Goal: Information Seeking & Learning: Learn about a topic

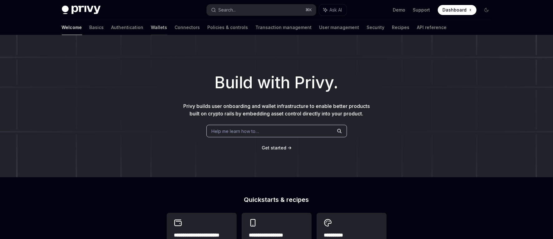
click at [151, 26] on link "Wallets" at bounding box center [159, 27] width 16 height 15
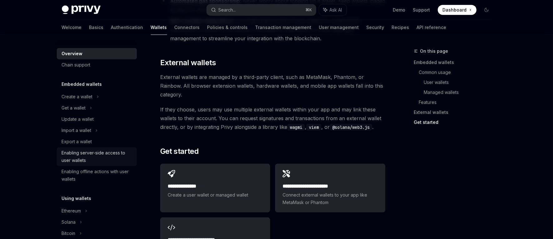
scroll to position [47, 0]
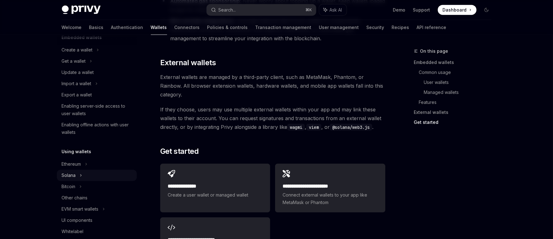
click at [79, 67] on div "Solana" at bounding box center [97, 61] width 80 height 11
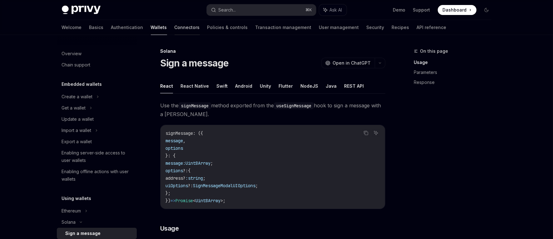
click at [175, 24] on link "Connectors" at bounding box center [187, 27] width 25 height 15
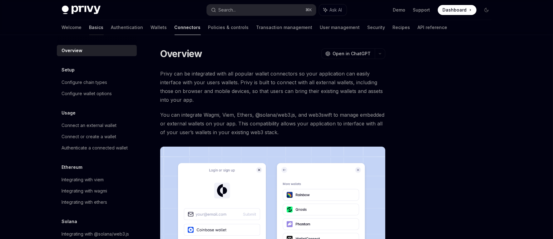
click at [89, 30] on link "Basics" at bounding box center [96, 27] width 14 height 15
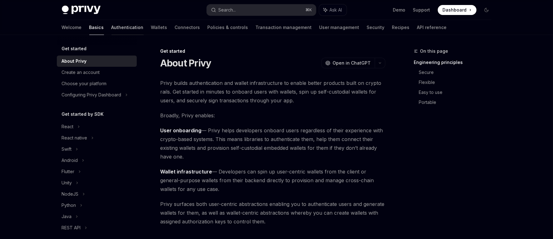
click at [112, 27] on link "Authentication" at bounding box center [128, 27] width 32 height 15
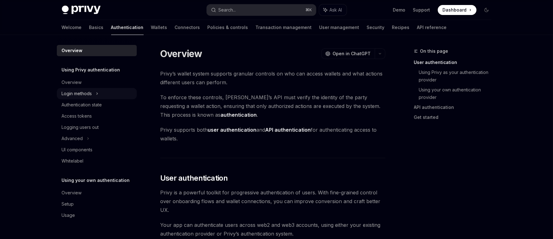
click at [82, 98] on div "Login methods" at bounding box center [97, 93] width 80 height 11
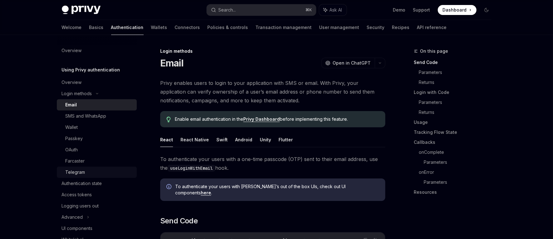
click at [90, 171] on div "Telegram" at bounding box center [100, 173] width 68 height 8
type textarea "*"
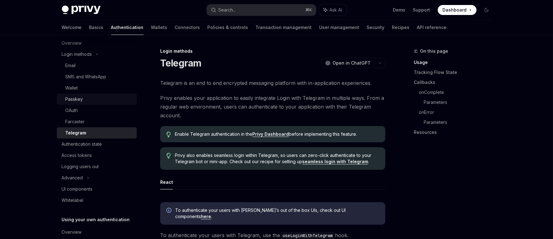
scroll to position [54, 0]
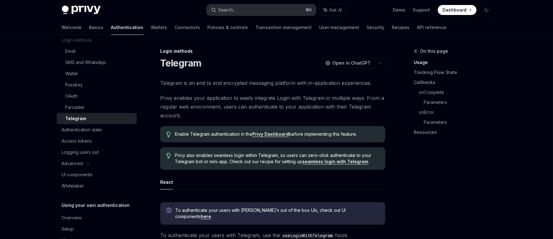
click at [259, 10] on button "Search... ⌘ K" at bounding box center [261, 9] width 109 height 11
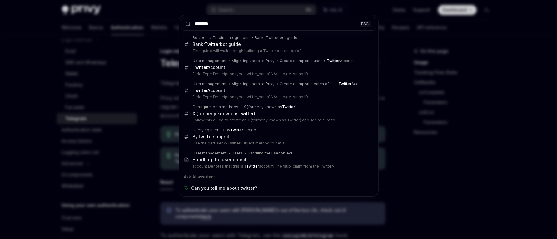
type input "*******"
click at [132, 65] on div "******* ESC Recipes Trading integrations Bankr Twitter bot guide Bankr Twitter …" at bounding box center [278, 119] width 557 height 239
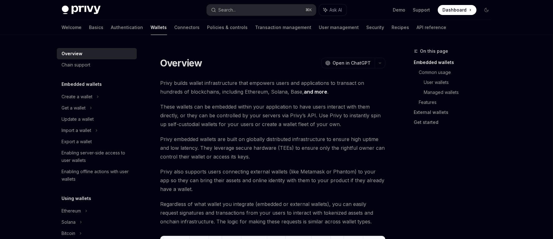
click at [304, 94] on link "and more" at bounding box center [315, 92] width 23 height 7
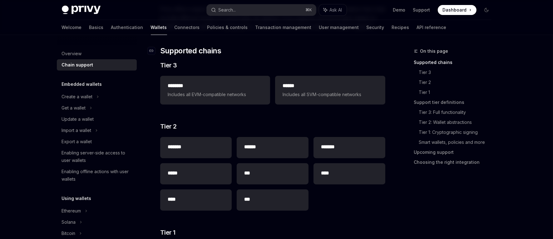
scroll to position [100, 0]
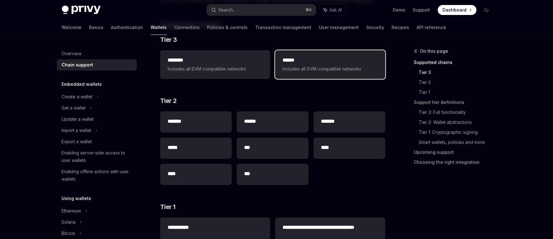
click at [318, 72] on span "Includes all SVM-compatible networks" at bounding box center [330, 69] width 95 height 8
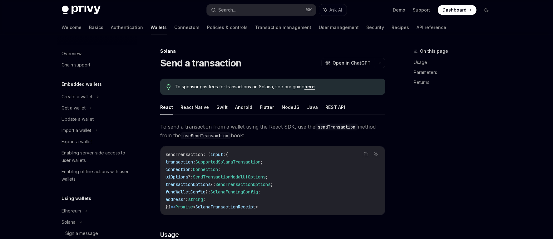
scroll to position [108, 0]
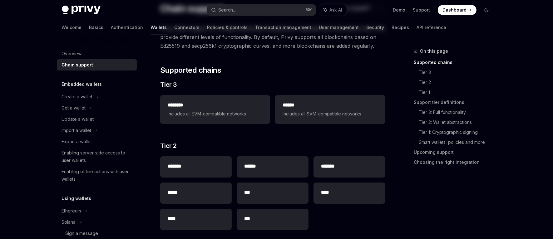
type textarea "*"
